Goal: Find specific page/section: Find specific page/section

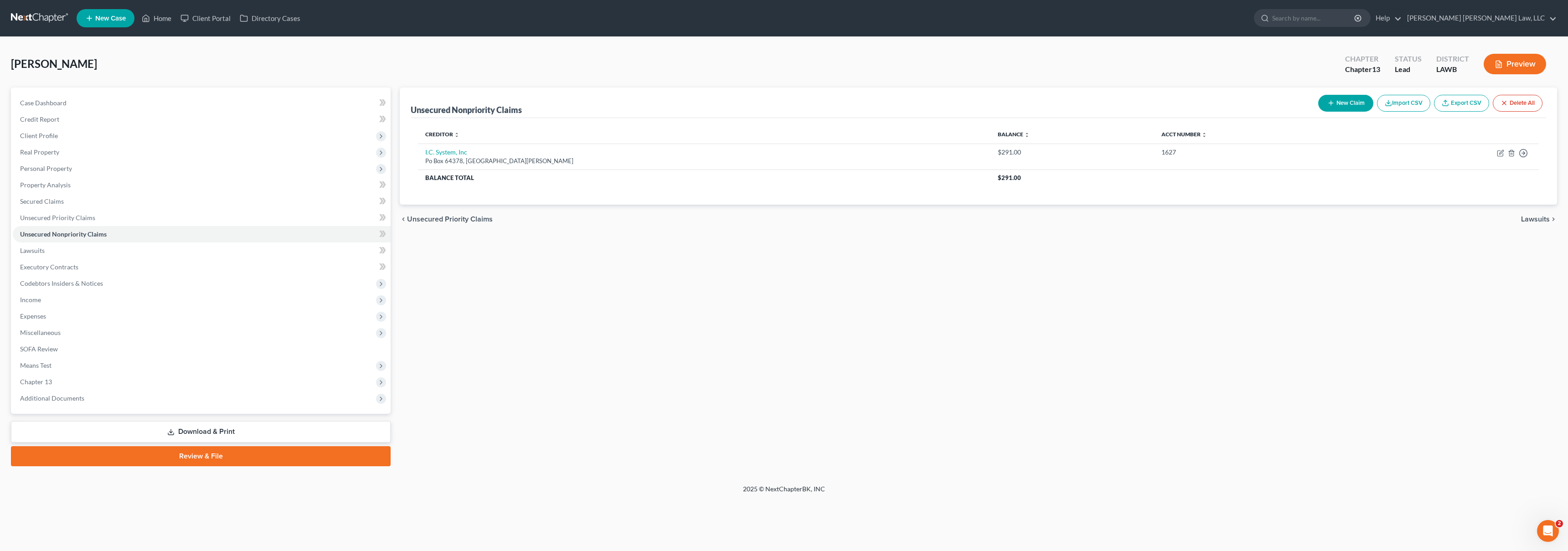
click at [33, 21] on link at bounding box center [40, 18] width 58 height 16
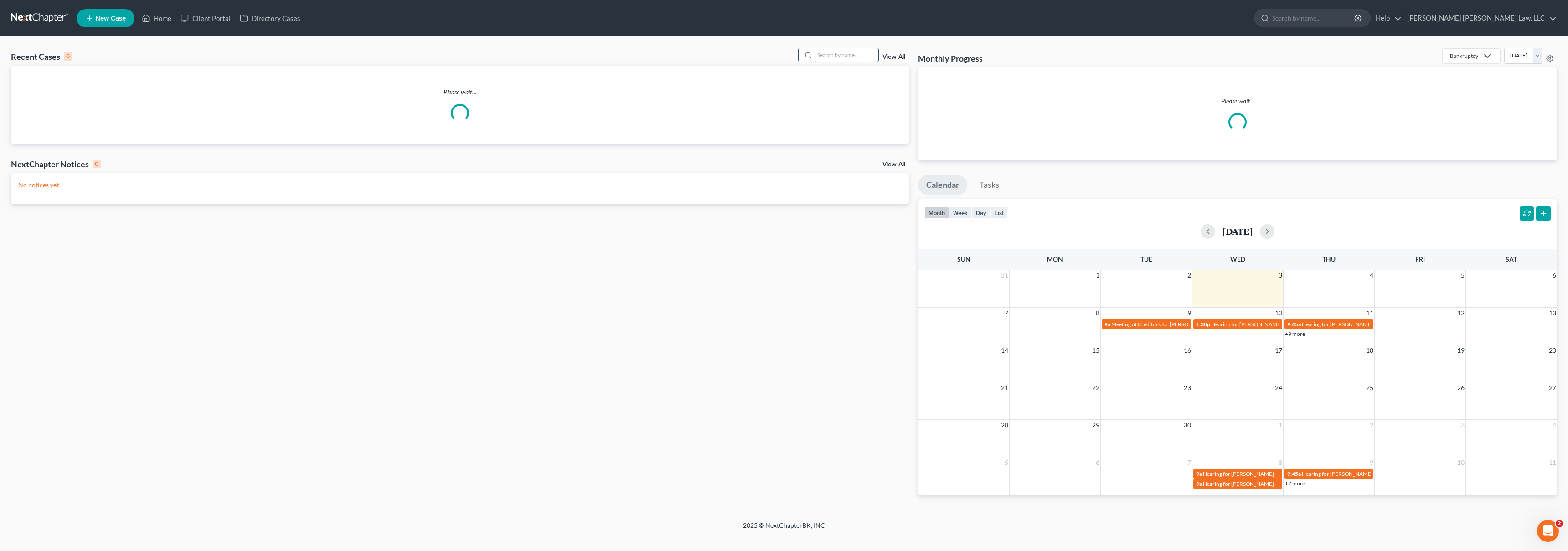
click at [828, 52] on input "search" at bounding box center [846, 55] width 64 height 13
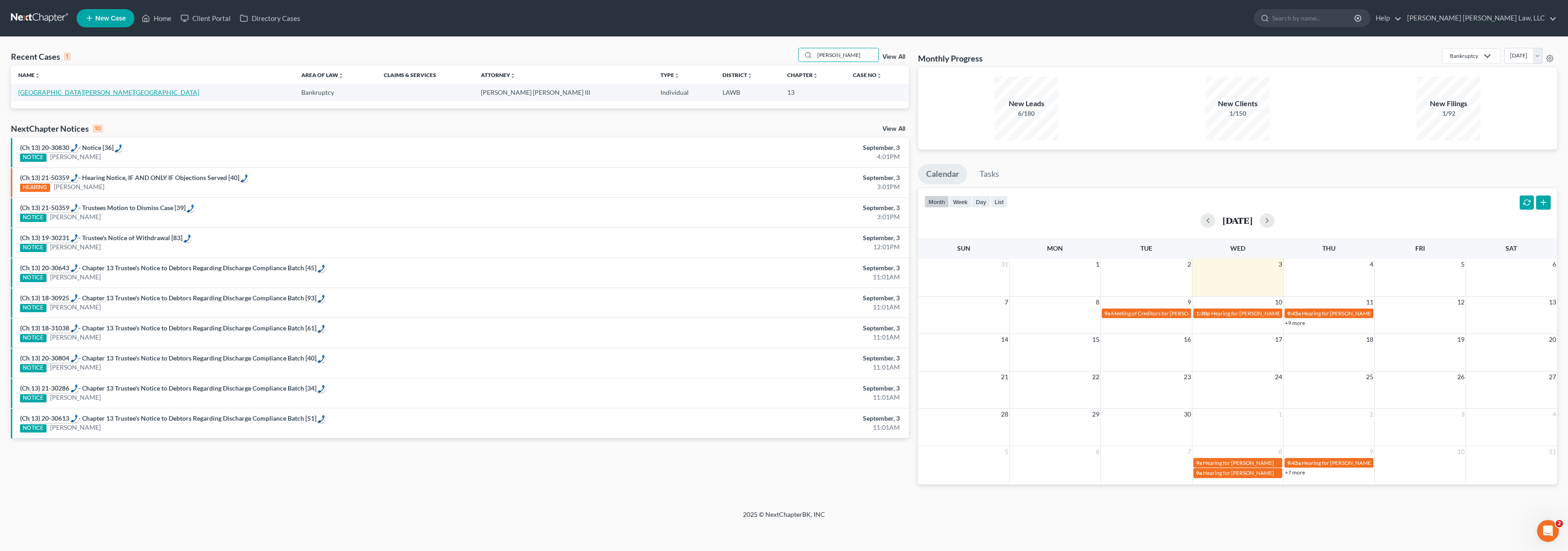
type input "[PERSON_NAME]"
click at [33, 94] on link "Harrison, Lakeisha" at bounding box center [108, 92] width 181 height 8
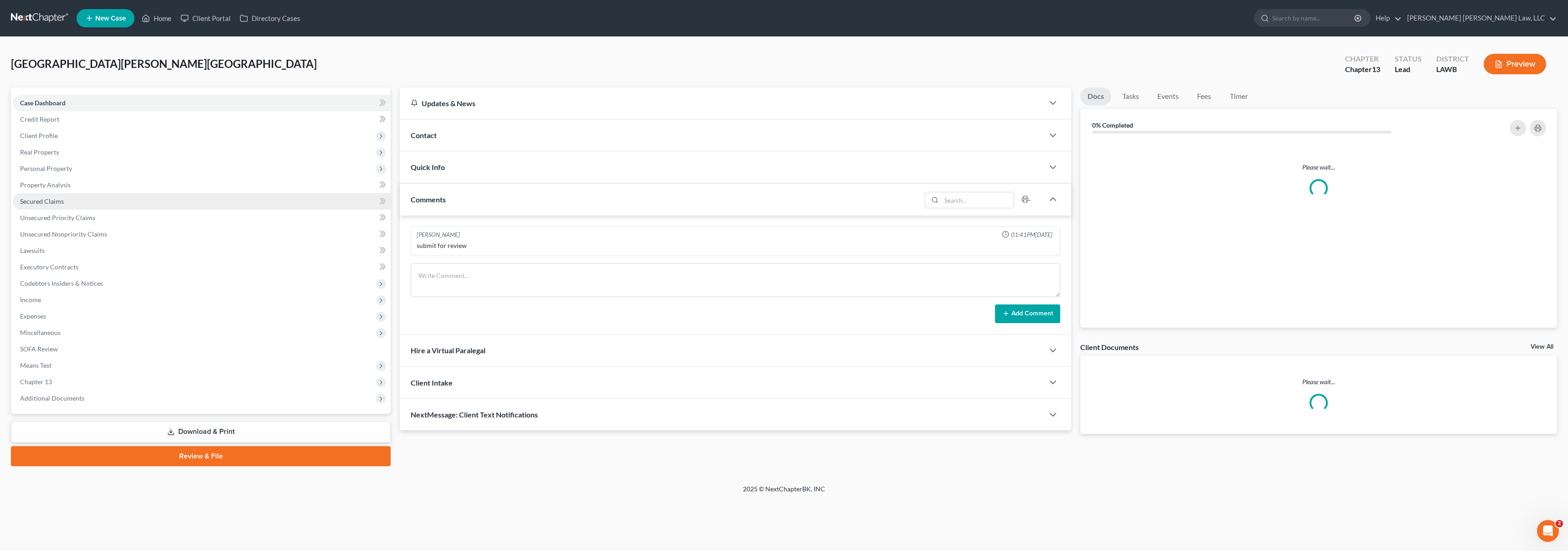
click at [86, 202] on link "Secured Claims" at bounding box center [201, 202] width 378 height 16
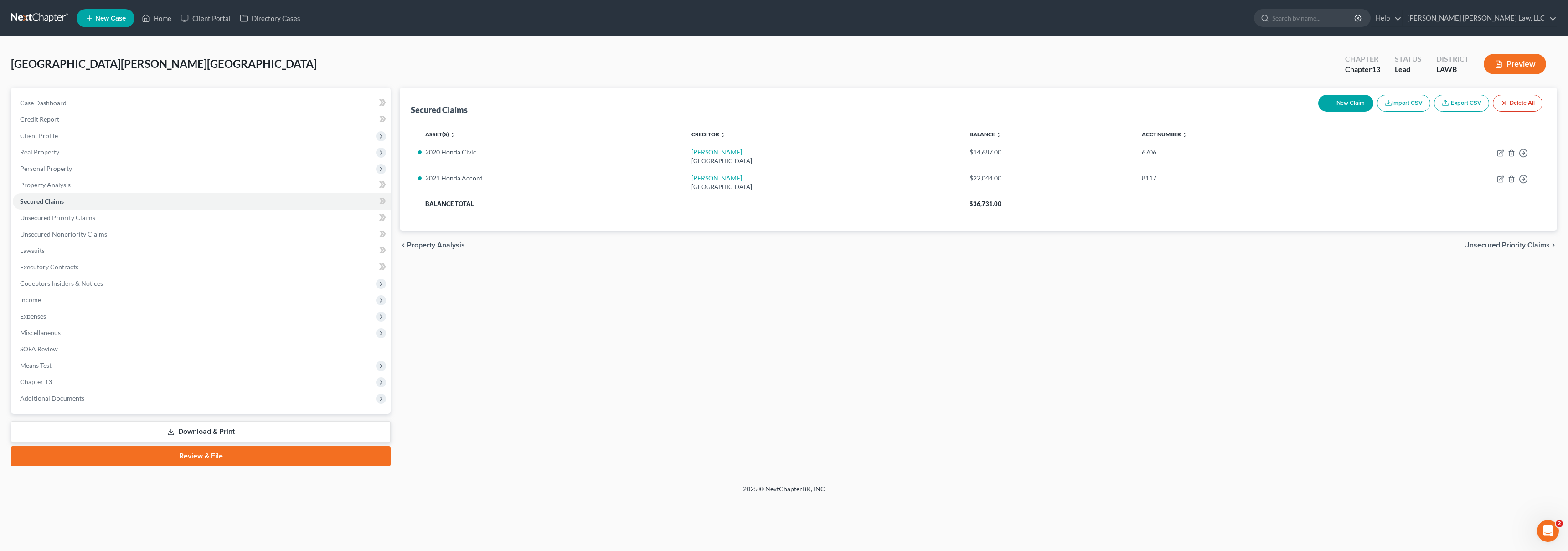
click at [692, 135] on link "Creditor expand_more expand_less unfold_more" at bounding box center [709, 134] width 34 height 7
click at [692, 135] on link "Creditor expand_more expand_less unfold_more" at bounding box center [709, 134] width 33 height 7
click at [1001, 135] on link "Balance expand_more expand_less unfold_more" at bounding box center [985, 134] width 32 height 7
click at [1003, 135] on link "Balance expand_more expand_less unfold_more" at bounding box center [987, 134] width 31 height 7
